Goal: Complete application form

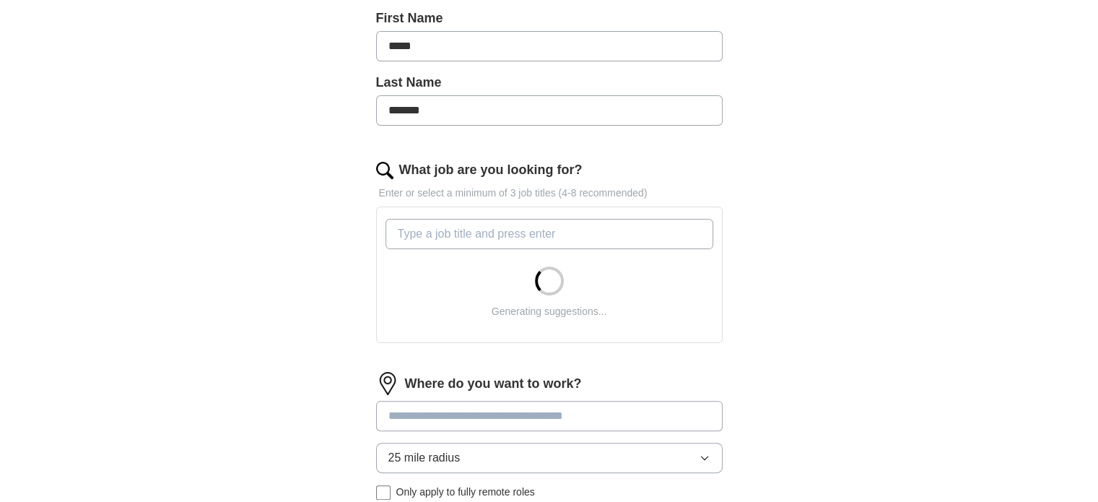
scroll to position [361, 0]
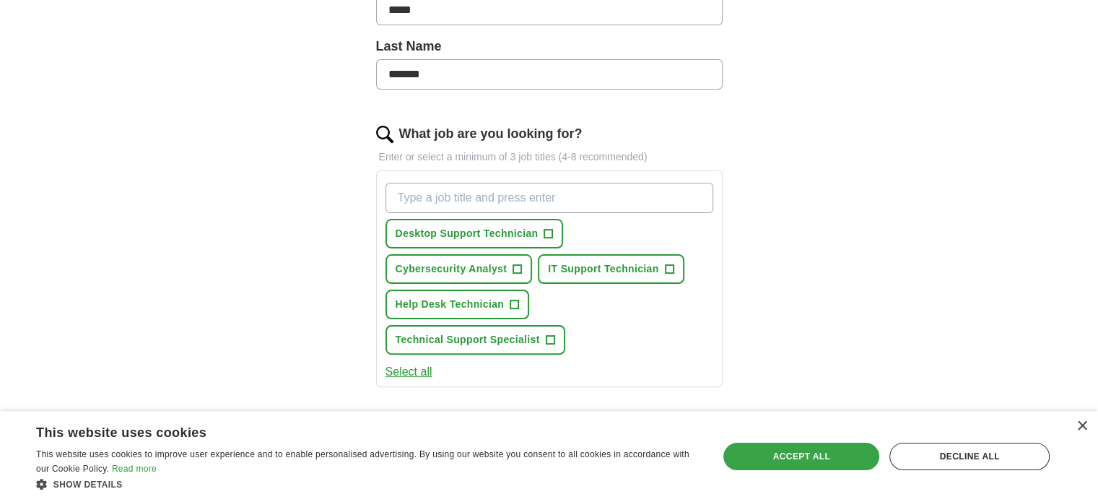
click at [783, 456] on div "Accept all" at bounding box center [801, 455] width 156 height 27
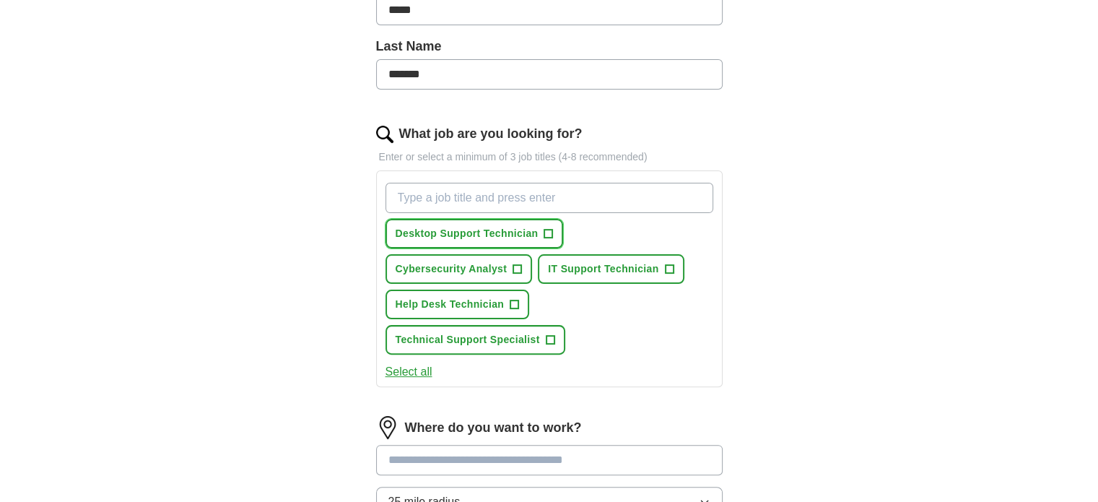
click at [550, 233] on span "+" at bounding box center [548, 234] width 9 height 12
click at [662, 262] on button "IT Support Technician +" at bounding box center [611, 269] width 146 height 30
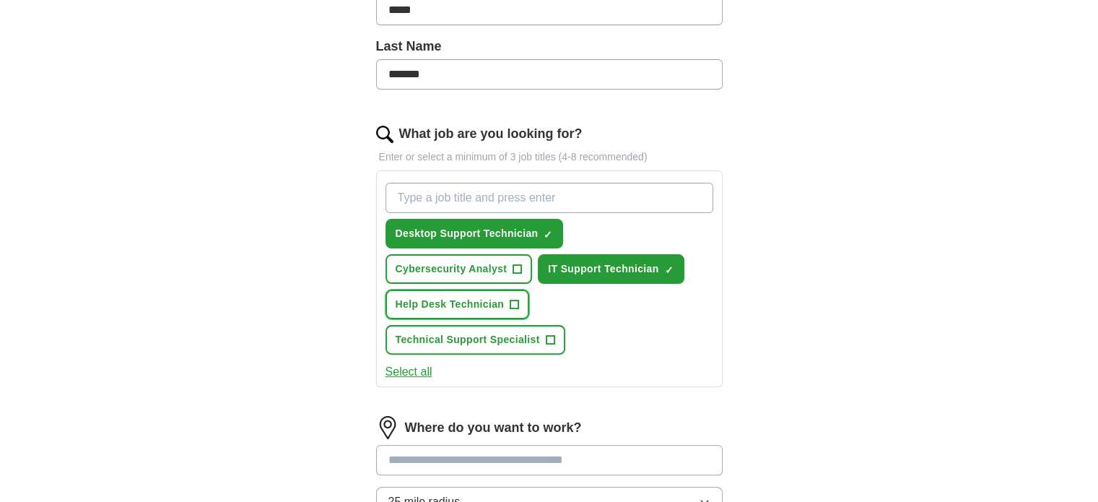
click at [512, 300] on span "+" at bounding box center [514, 305] width 9 height 12
click at [551, 334] on span "+" at bounding box center [550, 340] width 9 height 12
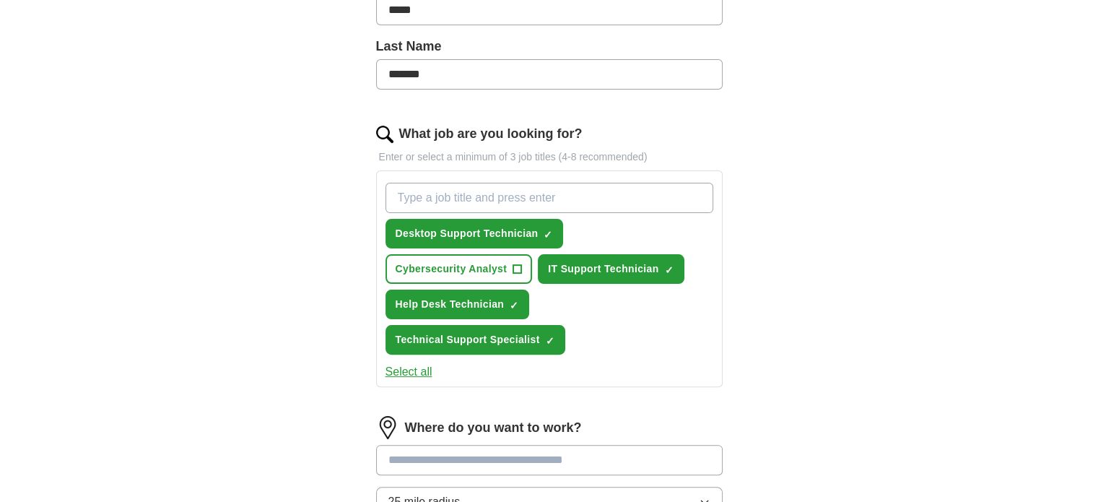
click at [387, 372] on button "Select all" at bounding box center [408, 371] width 47 height 17
click at [416, 369] on button "Deselect all" at bounding box center [415, 371] width 60 height 17
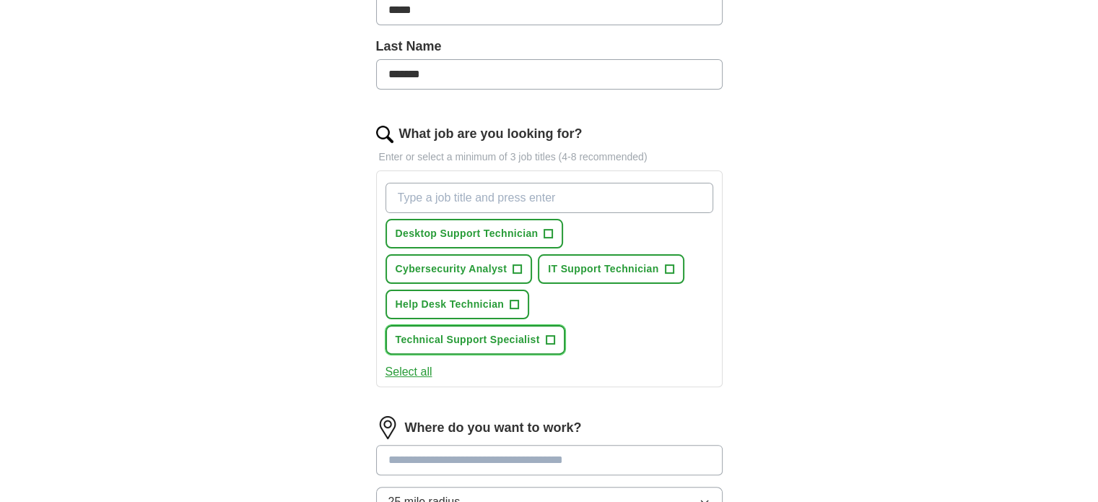
click at [540, 340] on button "Technical Support Specialist +" at bounding box center [475, 340] width 180 height 30
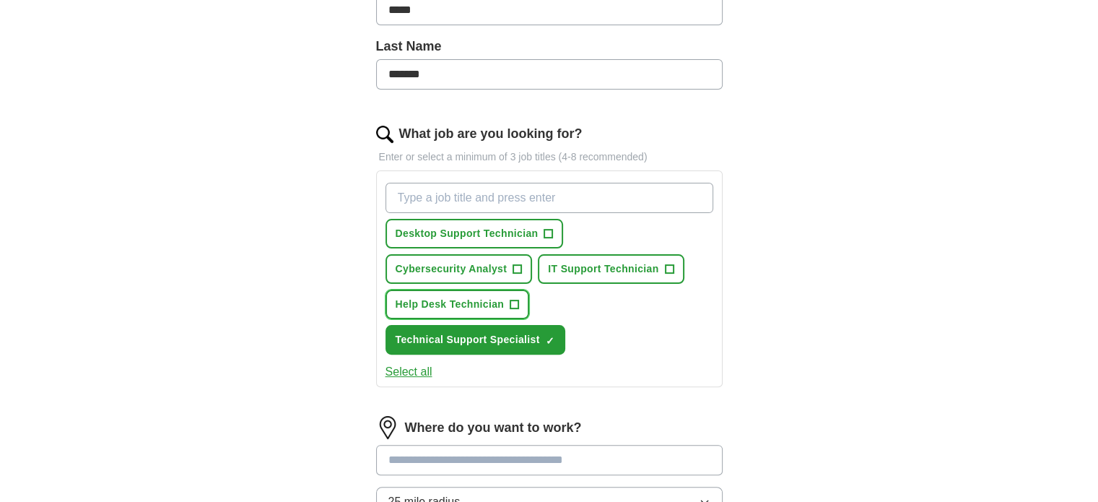
click at [513, 299] on span "+" at bounding box center [514, 305] width 9 height 12
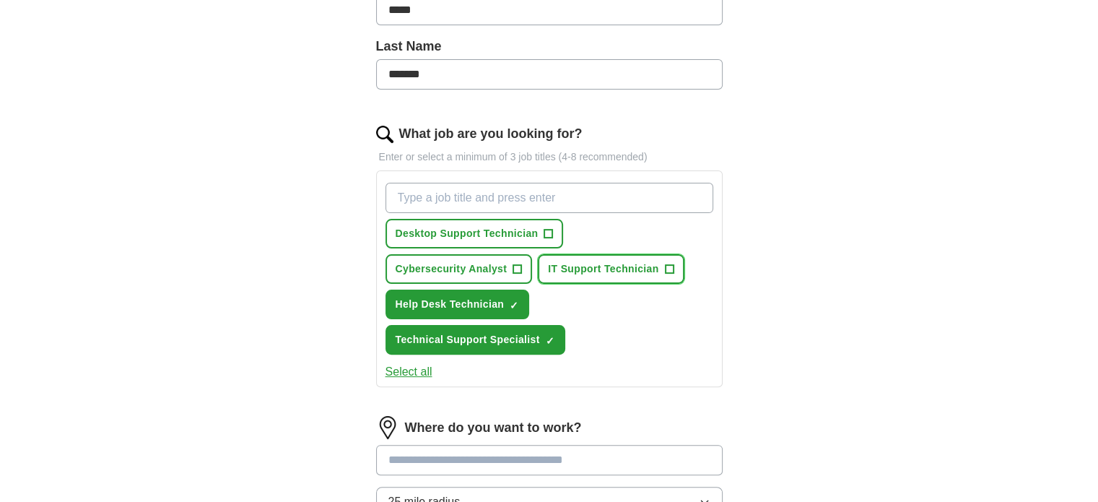
click at [670, 263] on span "+" at bounding box center [669, 269] width 9 height 12
click at [541, 230] on button "Desktop Support Technician +" at bounding box center [474, 234] width 178 height 30
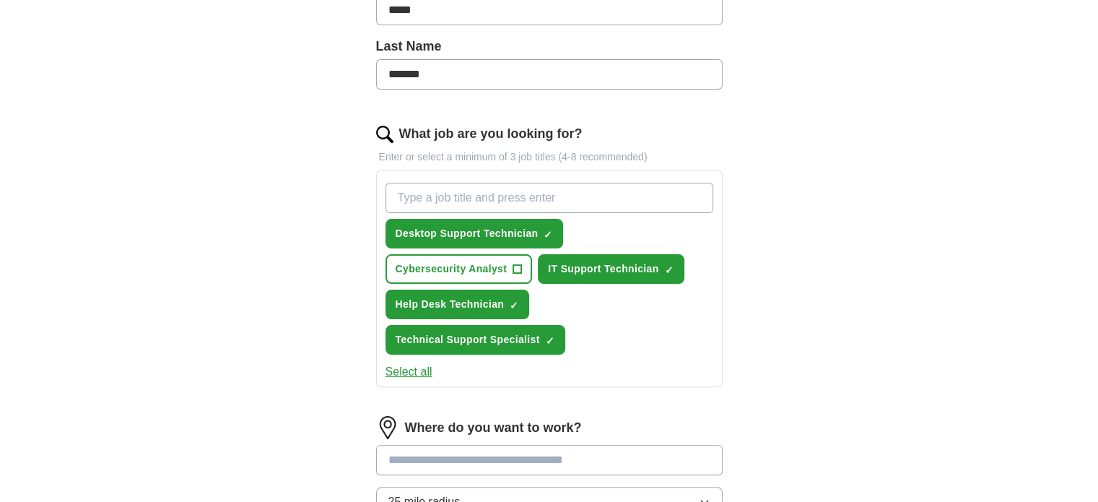
click at [463, 196] on input "What job are you looking for?" at bounding box center [549, 198] width 328 height 30
type input "tech support"
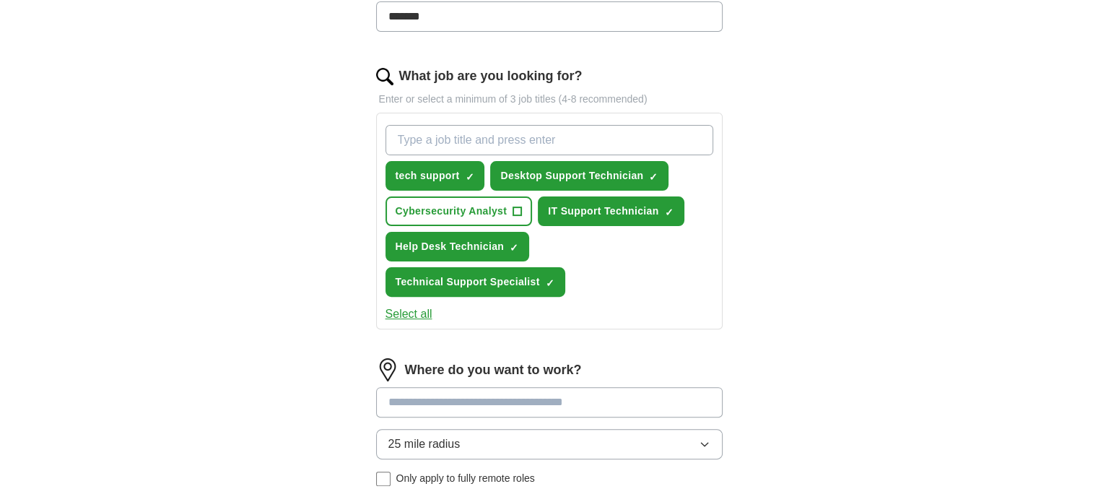
scroll to position [505, 0]
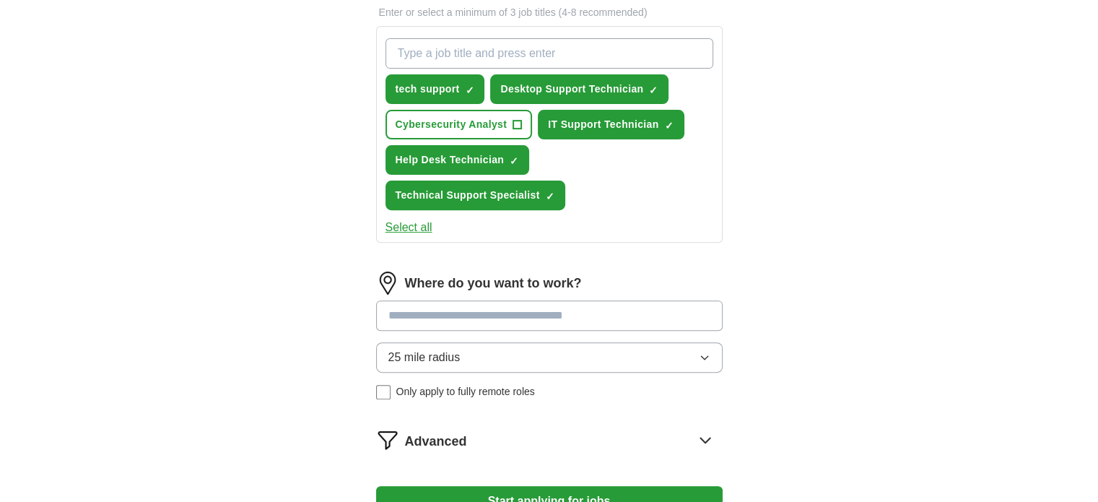
click at [471, 320] on input at bounding box center [549, 315] width 346 height 30
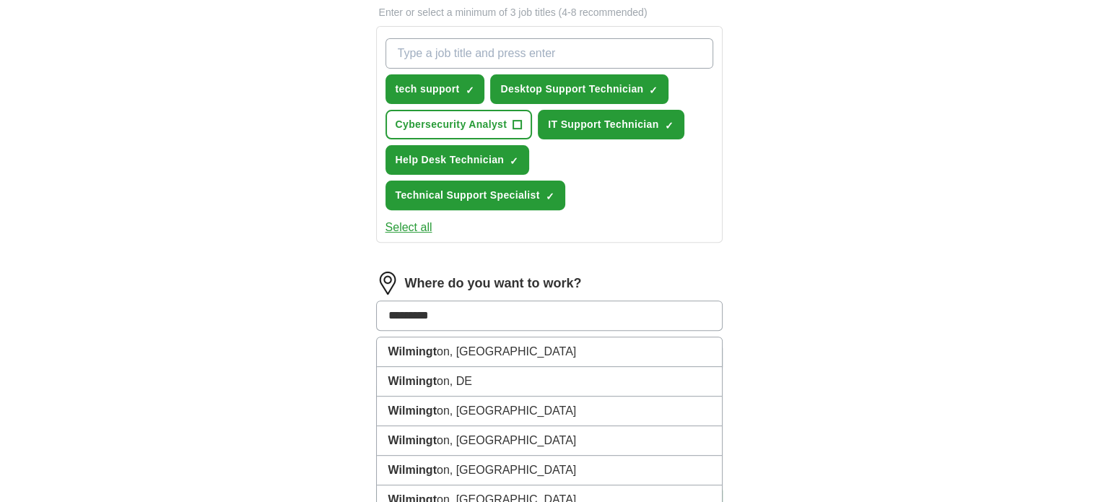
type input "**********"
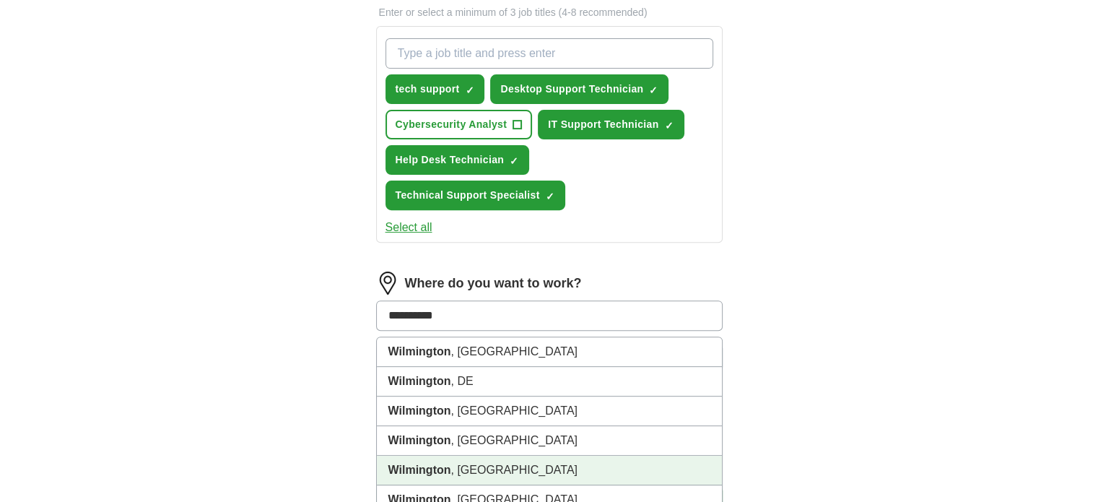
click at [467, 455] on li "Wilmington , NC" at bounding box center [549, 470] width 345 height 30
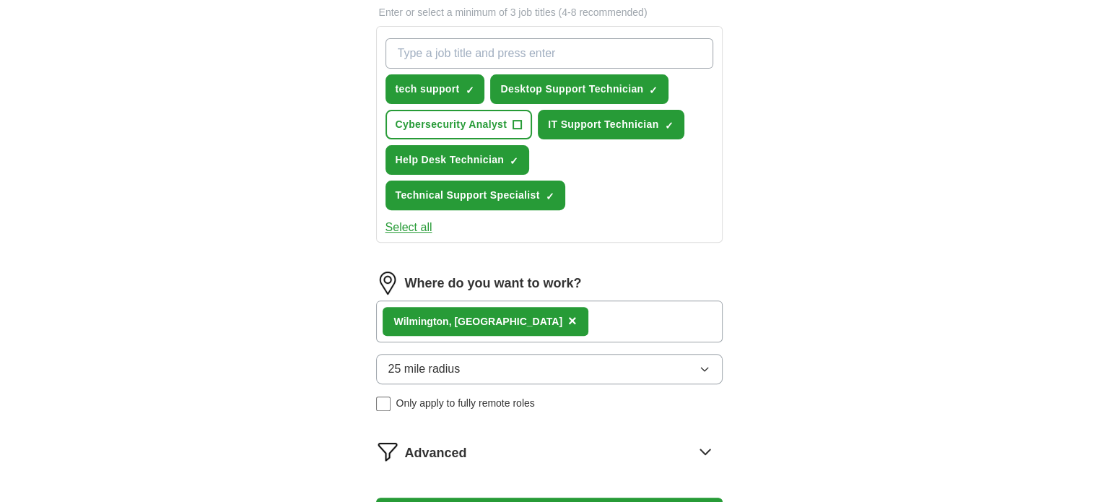
click at [450, 372] on span "25 mile radius" at bounding box center [424, 368] width 72 height 17
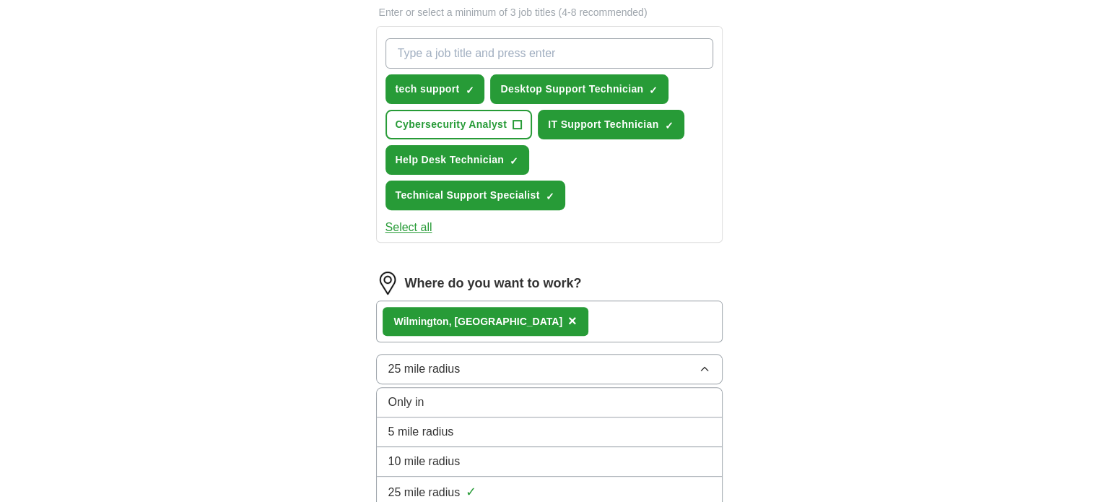
click at [433, 406] on li "Only in" at bounding box center [549, 403] width 345 height 30
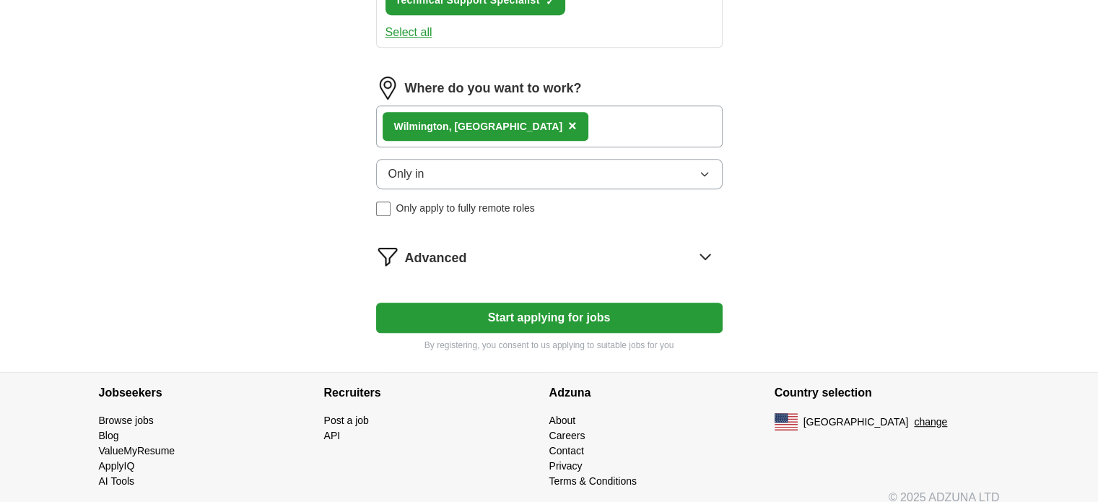
scroll to position [711, 0]
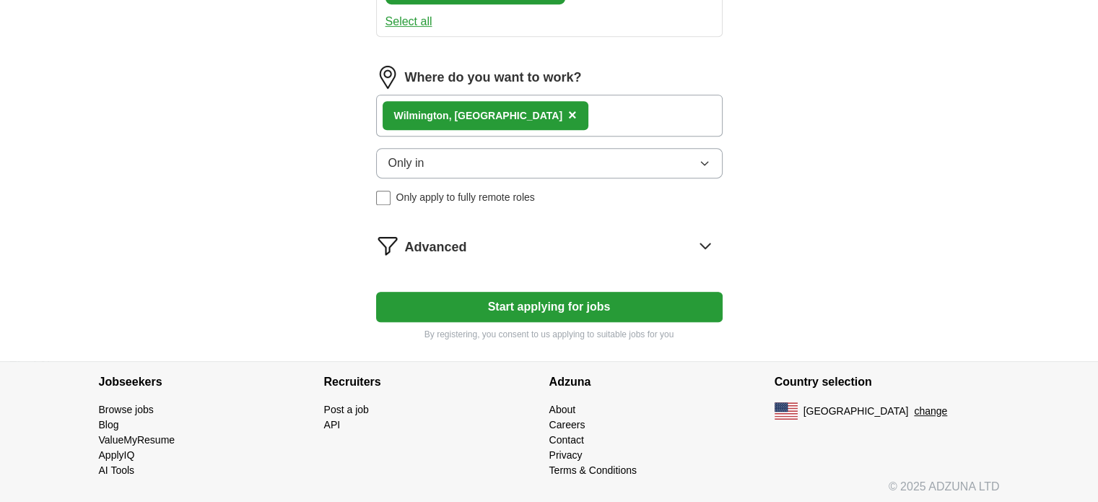
click at [512, 245] on div "Advanced" at bounding box center [564, 245] width 318 height 23
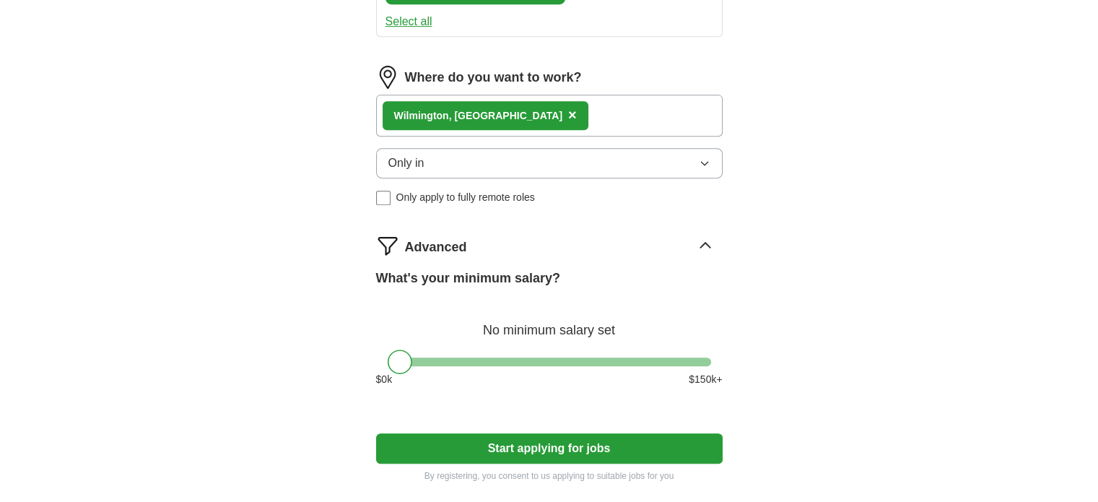
click at [540, 438] on button "Start applying for jobs" at bounding box center [549, 448] width 346 height 30
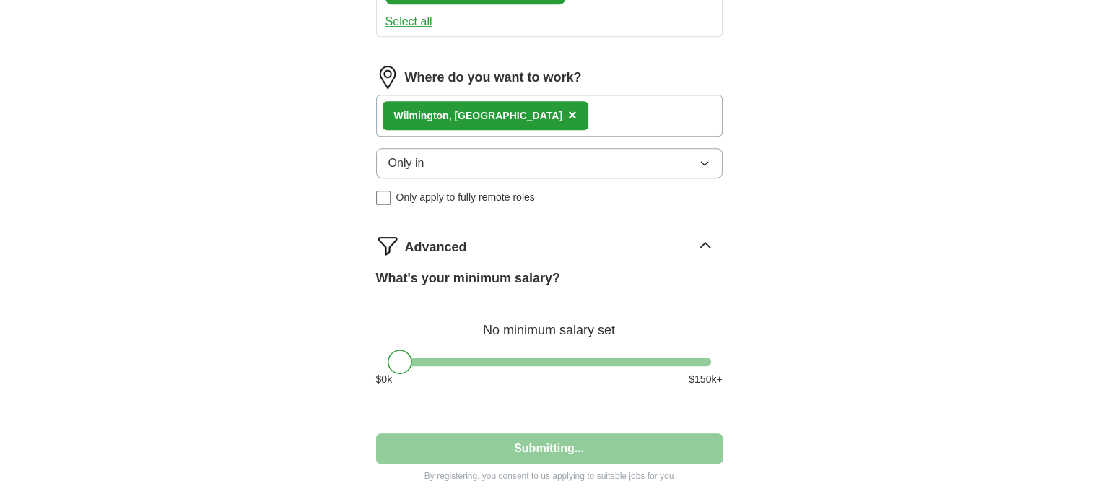
select select "**"
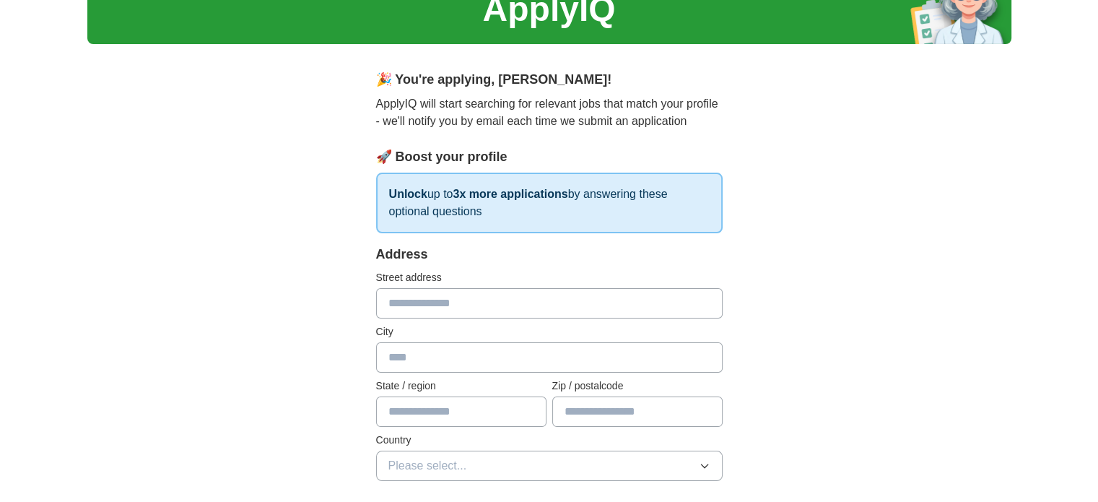
scroll to position [144, 0]
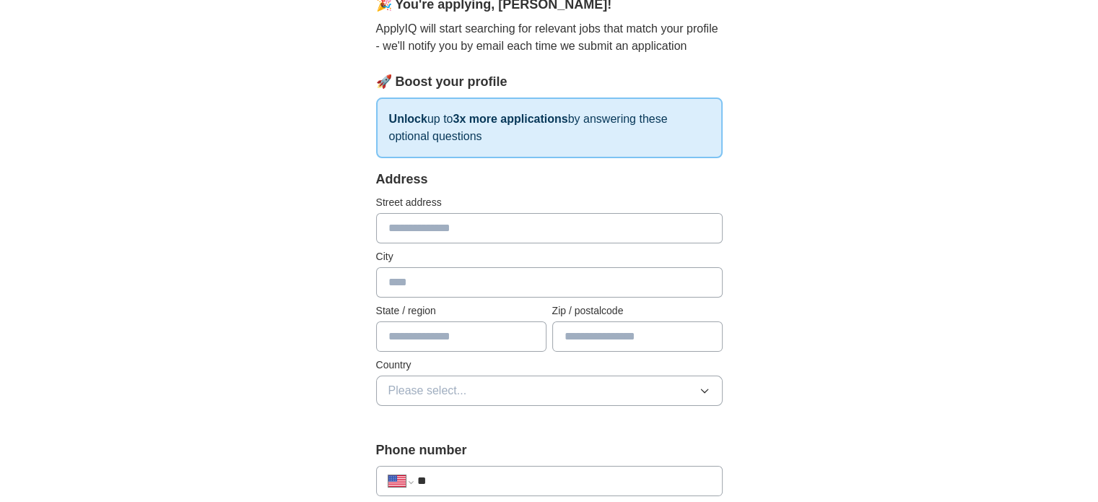
click at [453, 225] on input "text" at bounding box center [549, 228] width 346 height 30
type input "**********"
type input "**"
type input "*****"
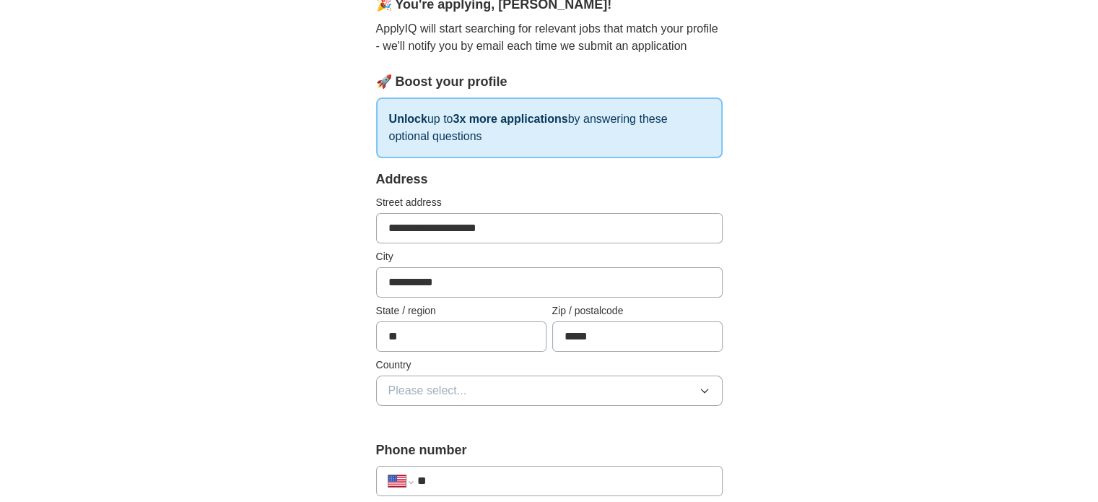
click at [549, 401] on button "Please select..." at bounding box center [549, 390] width 346 height 30
click at [477, 440] on li "United States" at bounding box center [549, 454] width 345 height 30
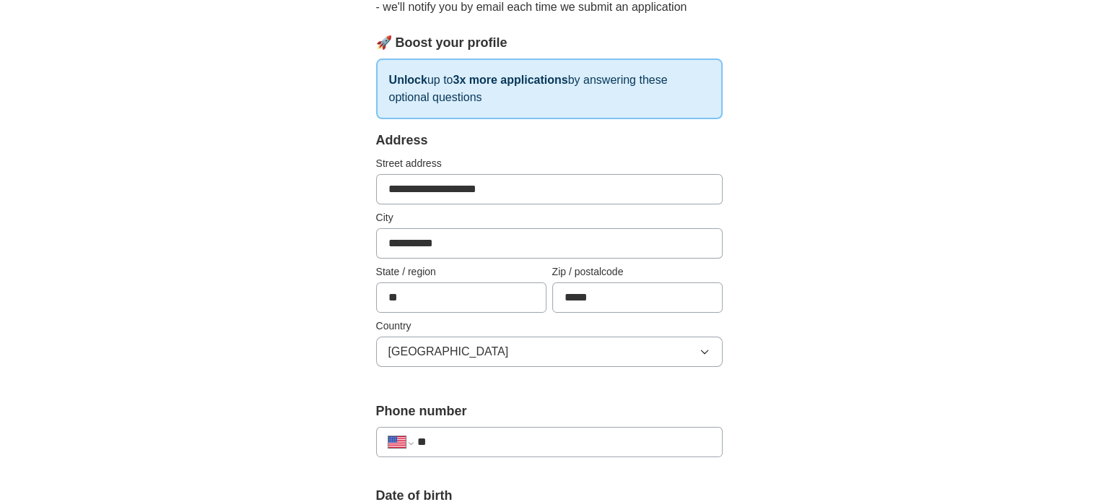
scroll to position [217, 0]
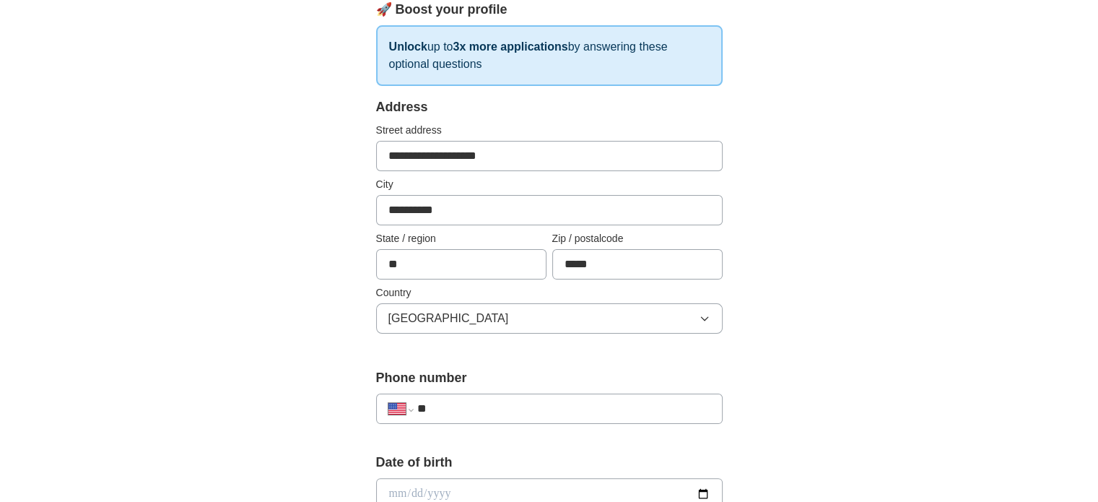
click at [509, 414] on input "**" at bounding box center [562, 408] width 293 height 17
type input "**********"
click at [822, 316] on div "**********" at bounding box center [549, 484] width 924 height 1314
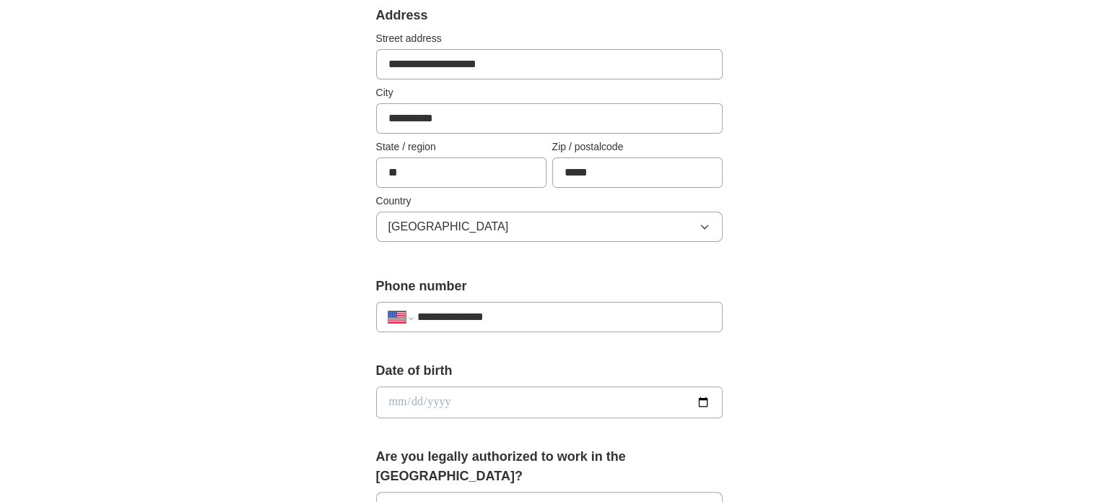
scroll to position [433, 0]
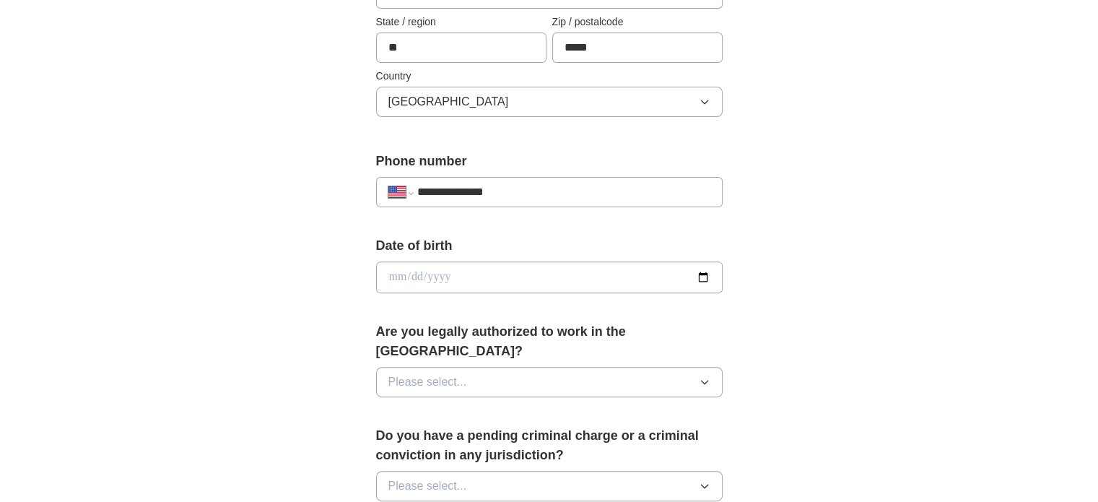
click at [405, 261] on input "date" at bounding box center [549, 277] width 346 height 32
type input "**********"
click at [999, 309] on div "**********" at bounding box center [549, 268] width 924 height 1314
click at [577, 367] on button "Please select..." at bounding box center [549, 382] width 346 height 30
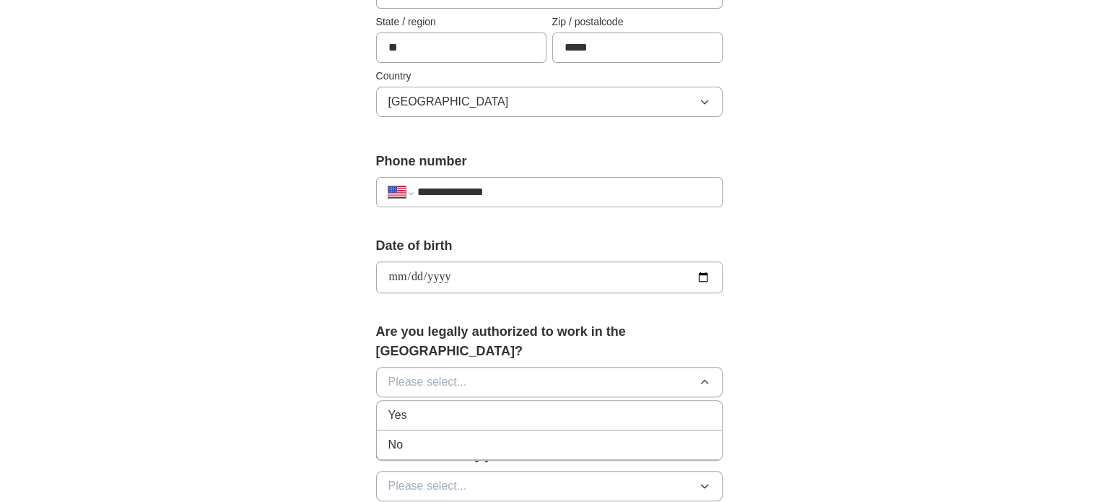
click at [492, 406] on div "Yes" at bounding box center [549, 414] width 322 height 17
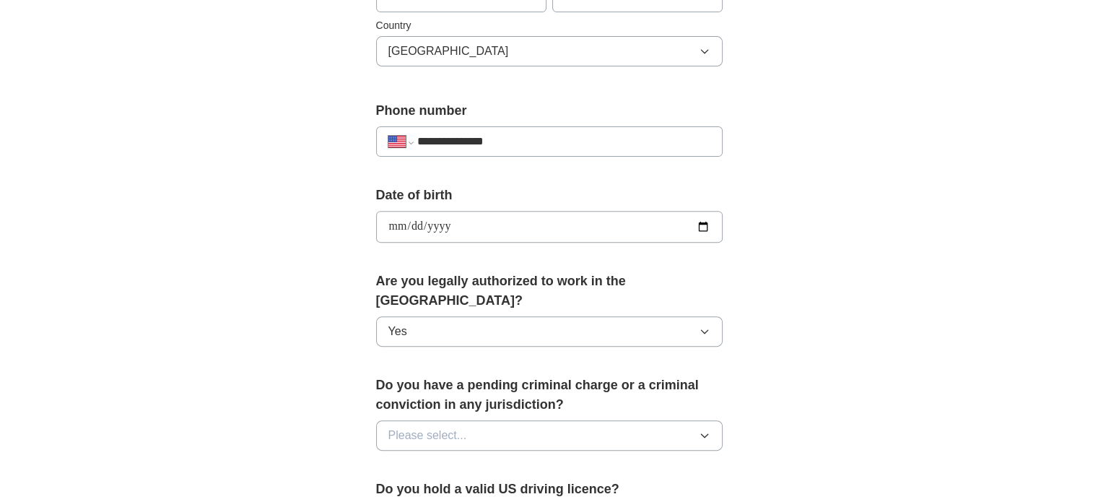
scroll to position [505, 0]
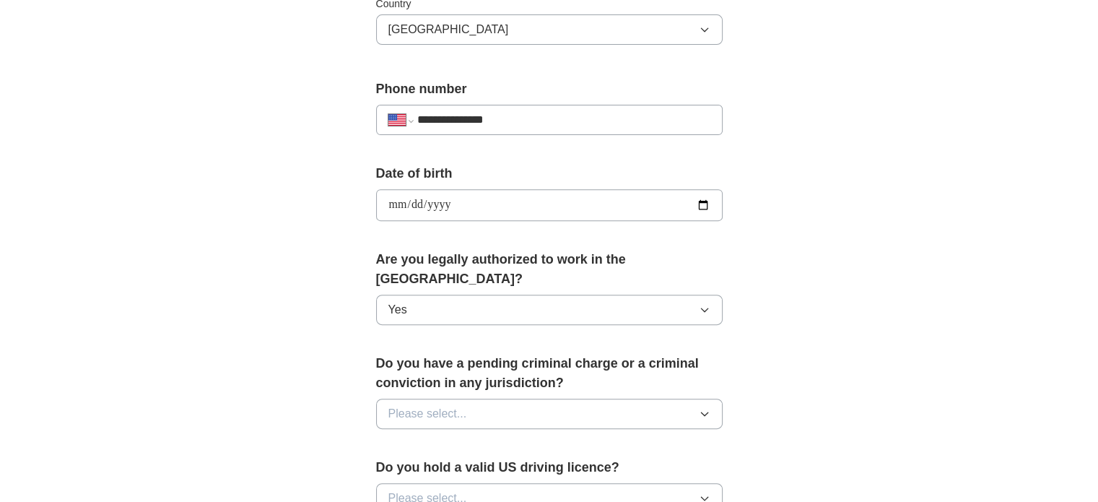
click at [571, 398] on button "Please select..." at bounding box center [549, 413] width 346 height 30
click at [449, 468] on div "No" at bounding box center [549, 476] width 322 height 17
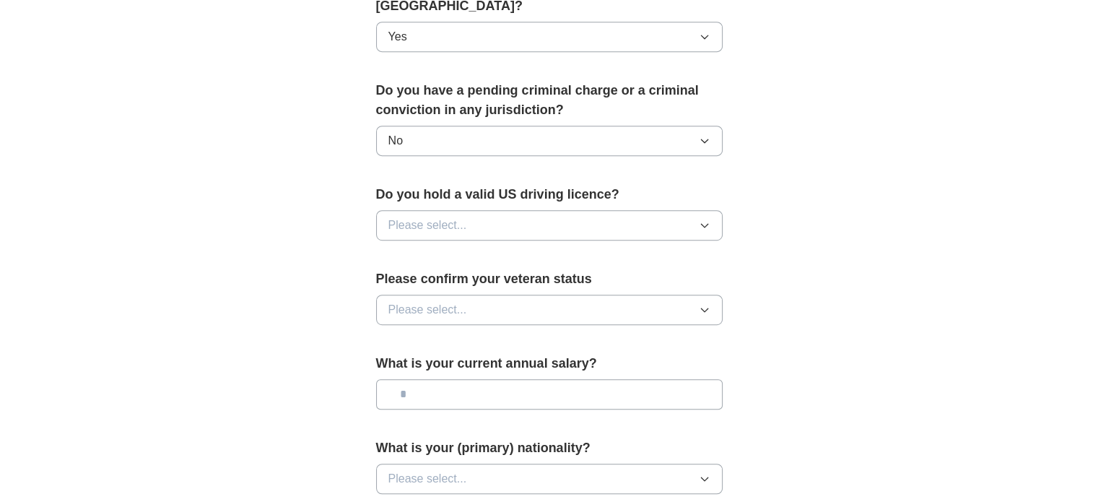
scroll to position [794, 0]
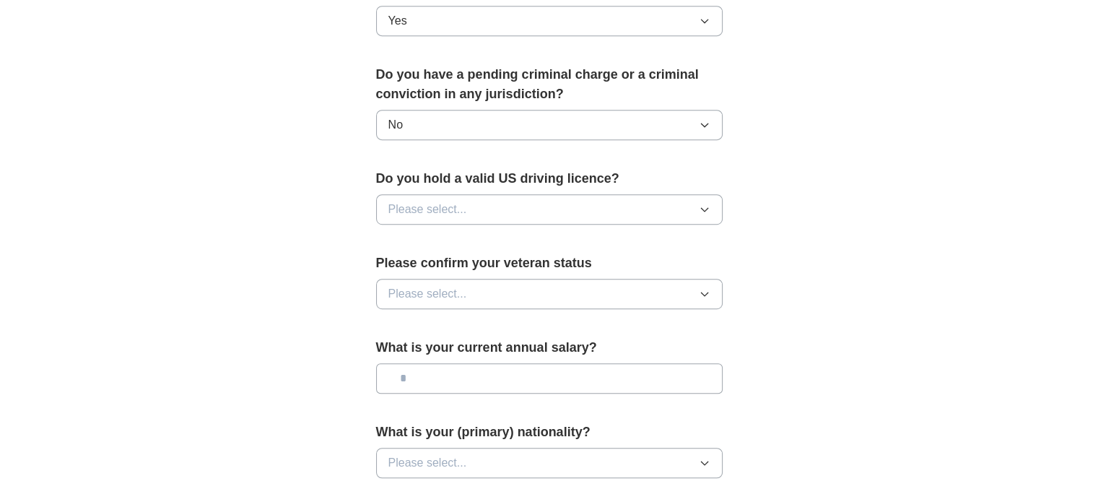
click at [571, 281] on button "Please select..." at bounding box center [549, 294] width 346 height 30
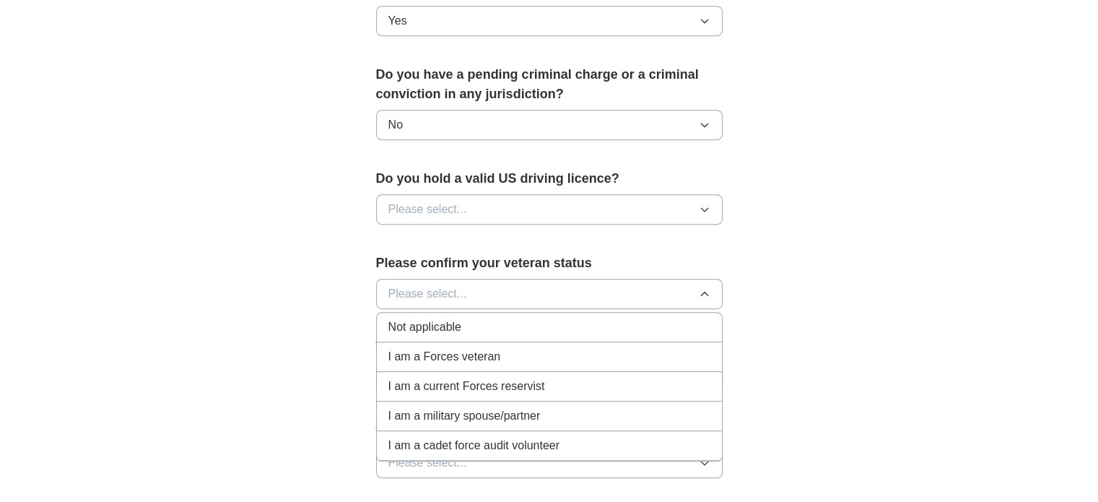
click at [458, 318] on span "Not applicable" at bounding box center [424, 326] width 73 height 17
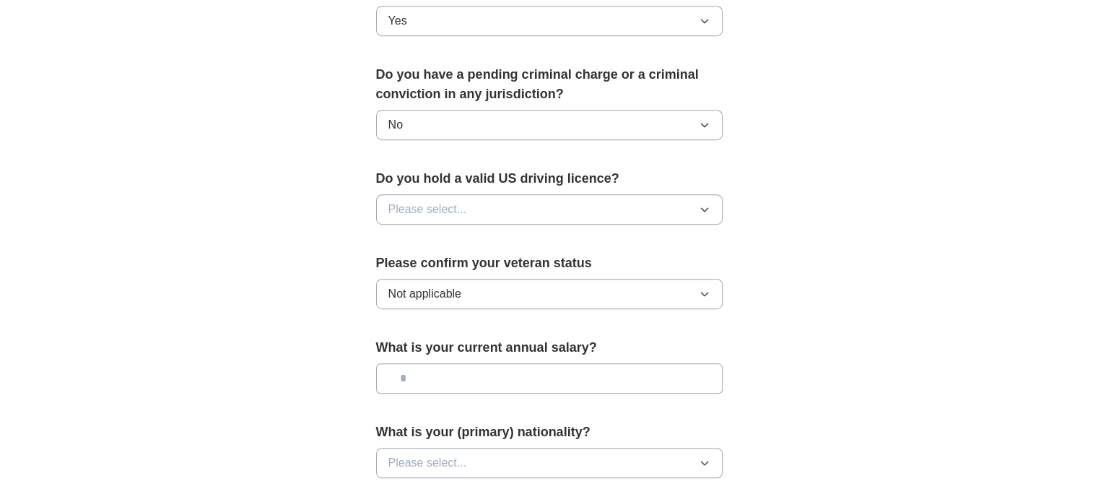
click at [487, 363] on input "text" at bounding box center [549, 378] width 346 height 30
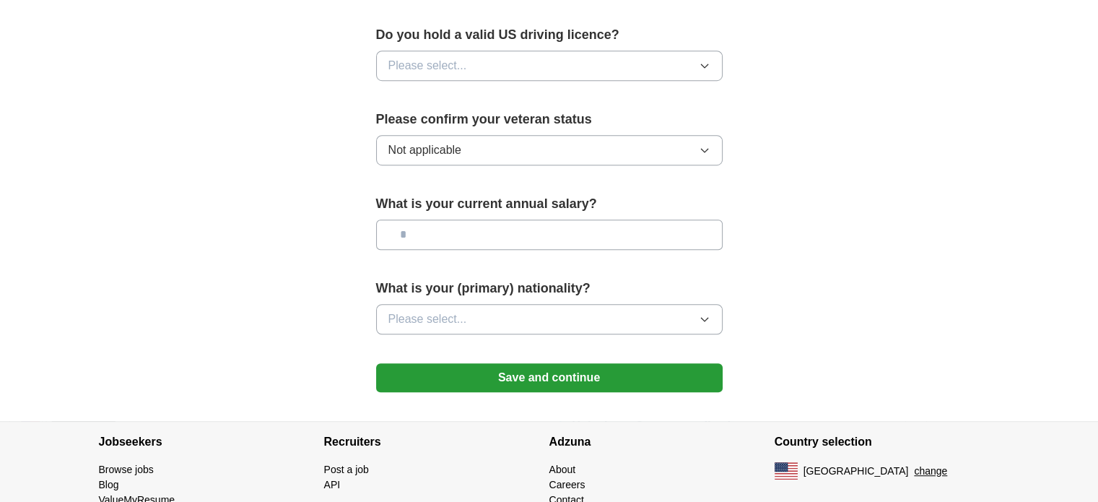
scroll to position [938, 0]
click at [556, 303] on button "Please select..." at bounding box center [549, 318] width 346 height 30
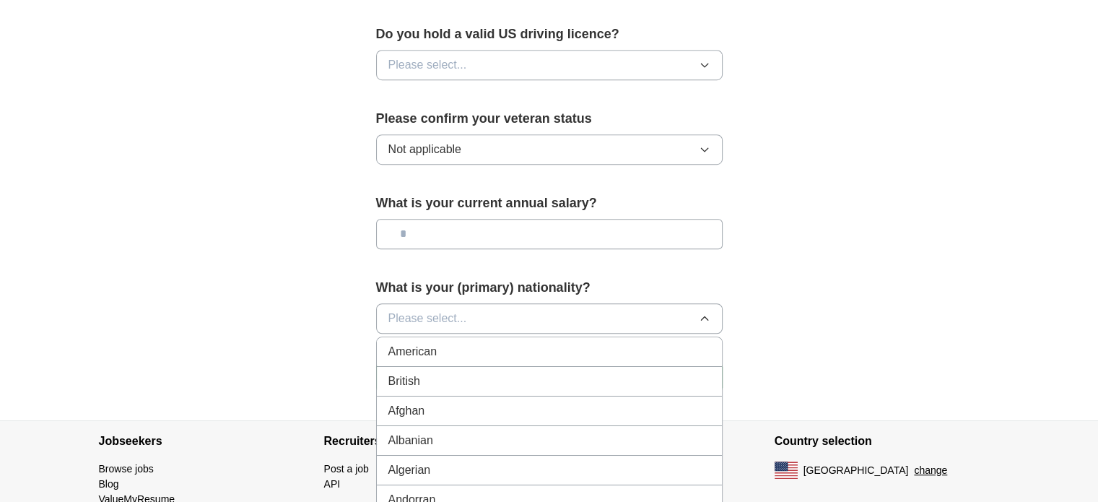
click at [445, 343] on div "American" at bounding box center [549, 351] width 322 height 17
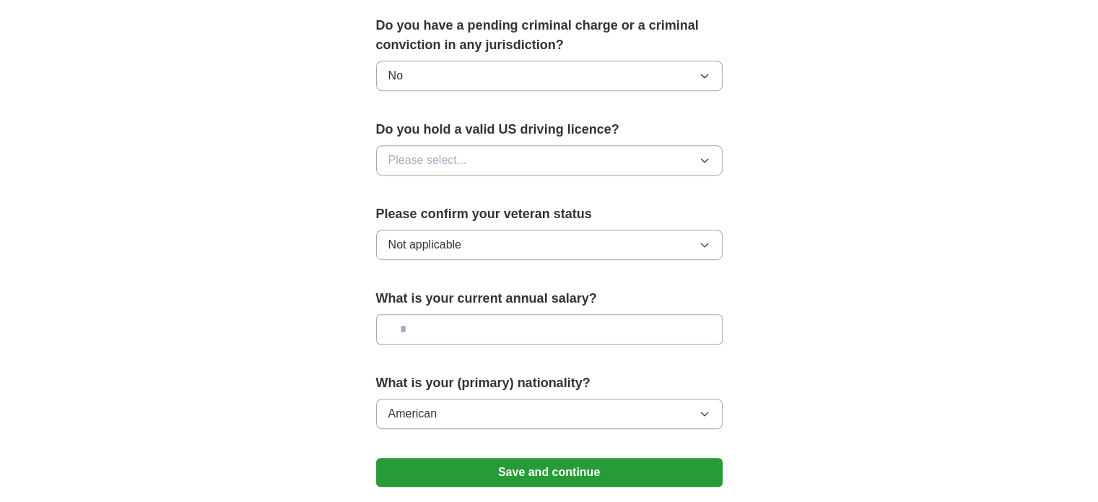
scroll to position [866, 0]
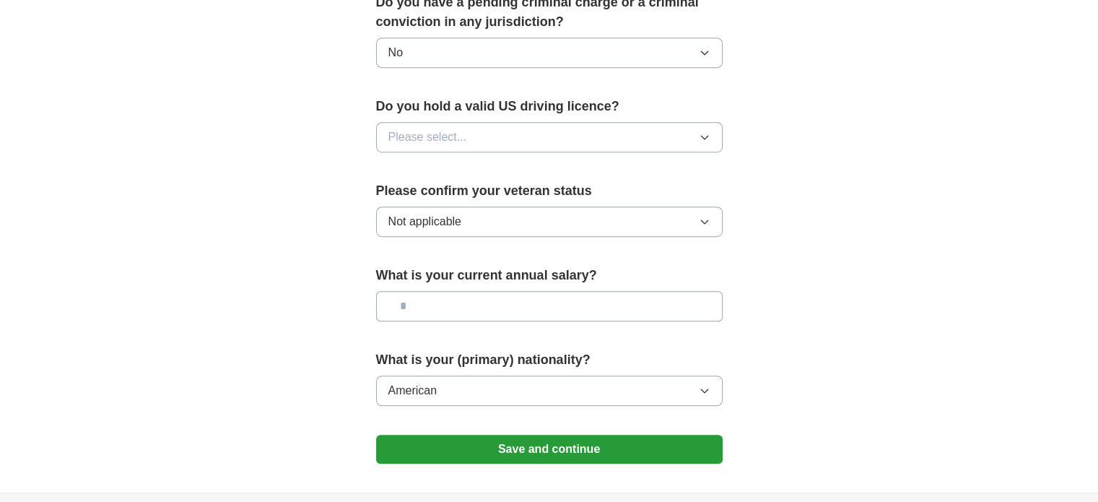
click at [612, 434] on button "Save and continue" at bounding box center [549, 448] width 346 height 29
